Goal: Find specific page/section

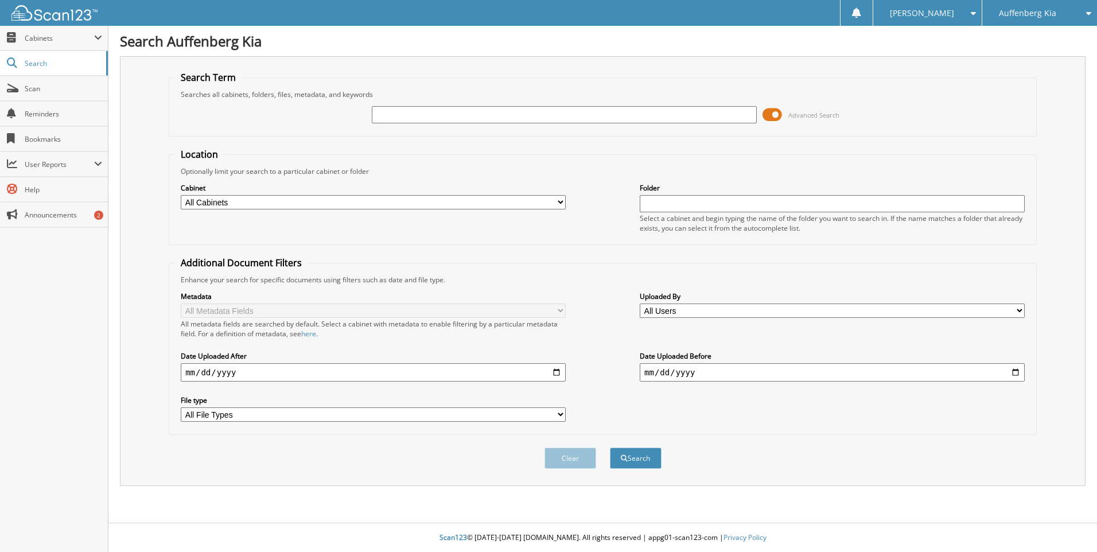
click at [438, 115] on input "text" at bounding box center [564, 114] width 385 height 17
type input "427006"
click at [610, 448] on button "Search" at bounding box center [636, 458] width 52 height 21
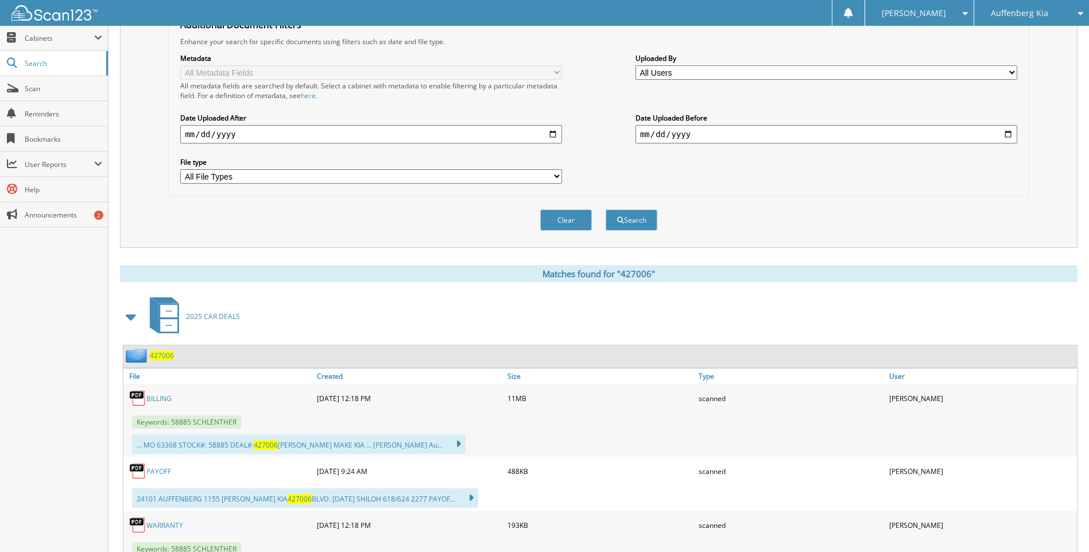
scroll to position [299, 0]
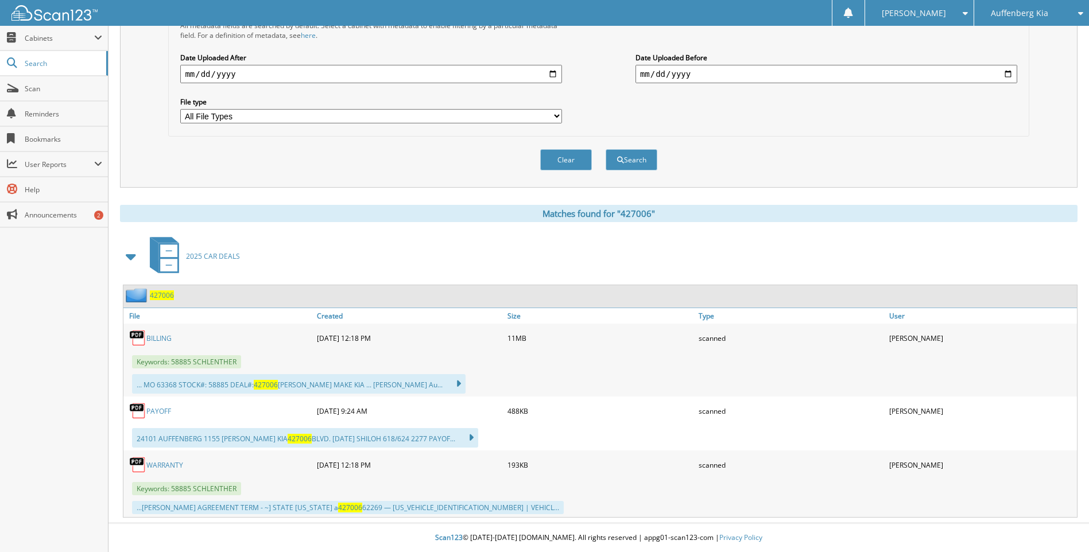
click at [165, 340] on link "BILLING" at bounding box center [158, 338] width 25 height 10
click at [44, 93] on span "Scan" at bounding box center [63, 89] width 77 height 10
